Goal: Information Seeking & Learning: Learn about a topic

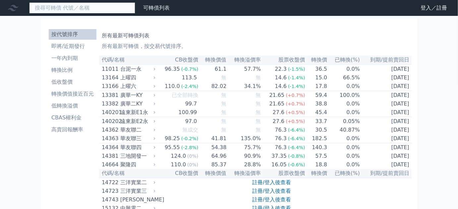
click at [60, 12] on input at bounding box center [82, 7] width 106 height 11
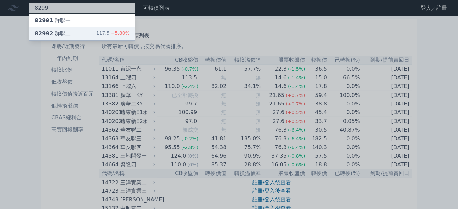
type input "8299"
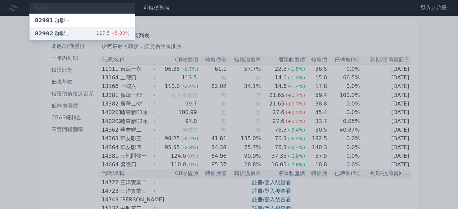
click at [61, 29] on div "82992 群聯二 117.5 +5.80%" at bounding box center [81, 33] width 105 height 13
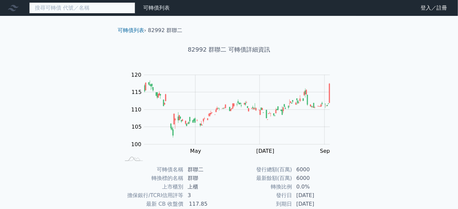
click at [69, 12] on input at bounding box center [82, 7] width 106 height 11
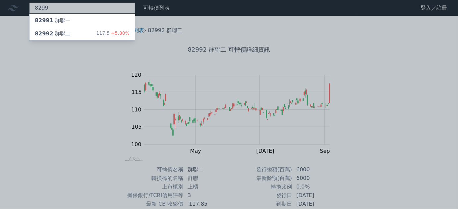
type input "8299"
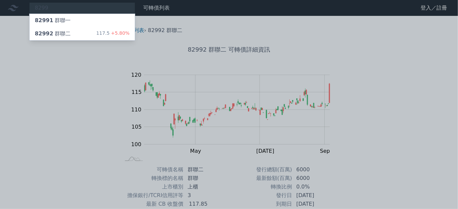
click at [14, 102] on div at bounding box center [229, 104] width 458 height 209
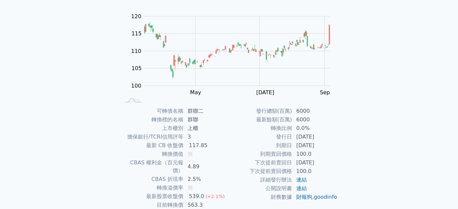
scroll to position [60, 0]
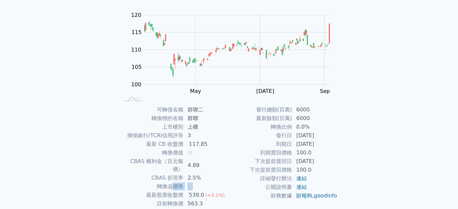
drag, startPoint x: 176, startPoint y: 179, endPoint x: 199, endPoint y: 179, distance: 22.2
click at [199, 182] on tr "轉換溢價率 無" at bounding box center [174, 186] width 109 height 9
click at [198, 182] on td "無" at bounding box center [205, 186] width 45 height 9
drag, startPoint x: 179, startPoint y: 171, endPoint x: 203, endPoint y: 170, distance: 23.5
click at [203, 174] on tr "CBAS 折現率 2.5%" at bounding box center [174, 178] width 109 height 9
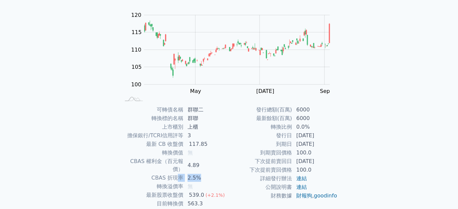
click at [203, 174] on td "2.5%" at bounding box center [205, 178] width 45 height 9
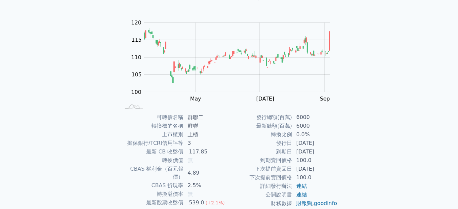
scroll to position [0, 0]
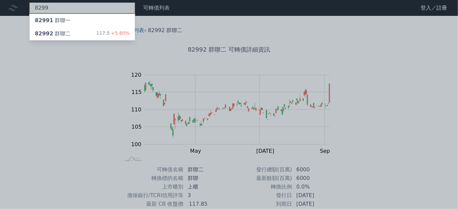
click at [84, 5] on div "8299 82991 群聯一 82992 群聯二 117.5 +5.80%" at bounding box center [82, 7] width 106 height 11
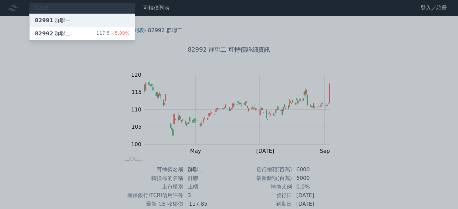
click at [69, 18] on div "82991 群聯一" at bounding box center [81, 20] width 105 height 13
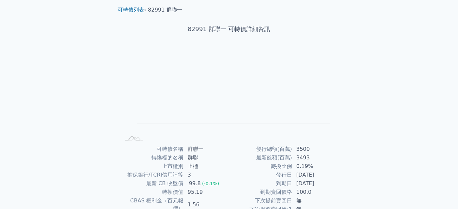
scroll to position [90, 0]
